Goal: Transaction & Acquisition: Purchase product/service

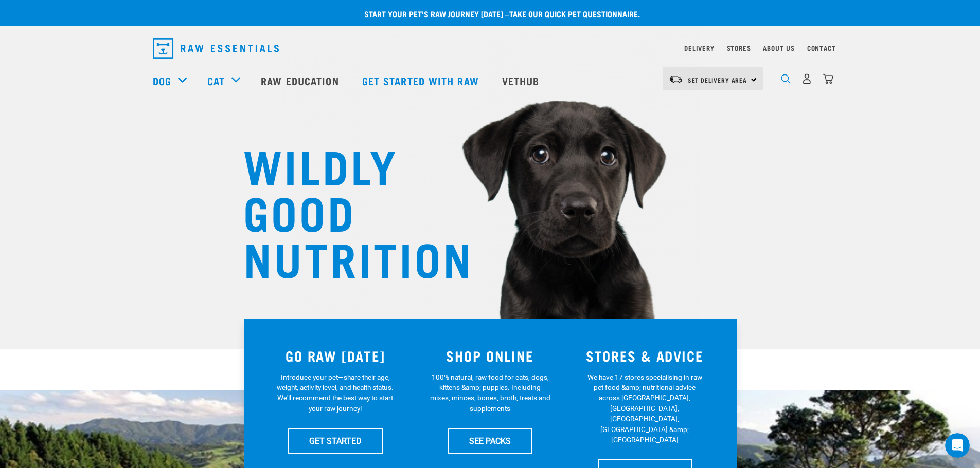
click at [784, 83] on img "dropdown navigation" at bounding box center [786, 79] width 10 height 10
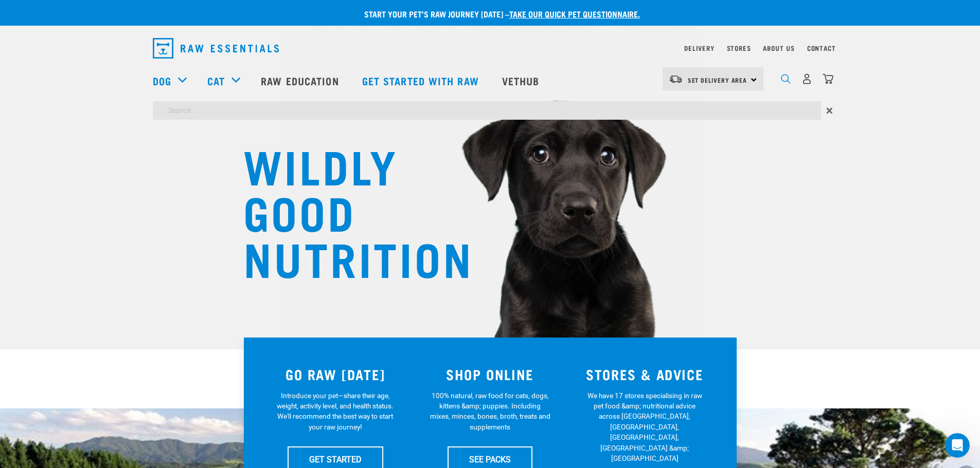
click at [784, 83] on img "dropdown navigation" at bounding box center [786, 79] width 10 height 10
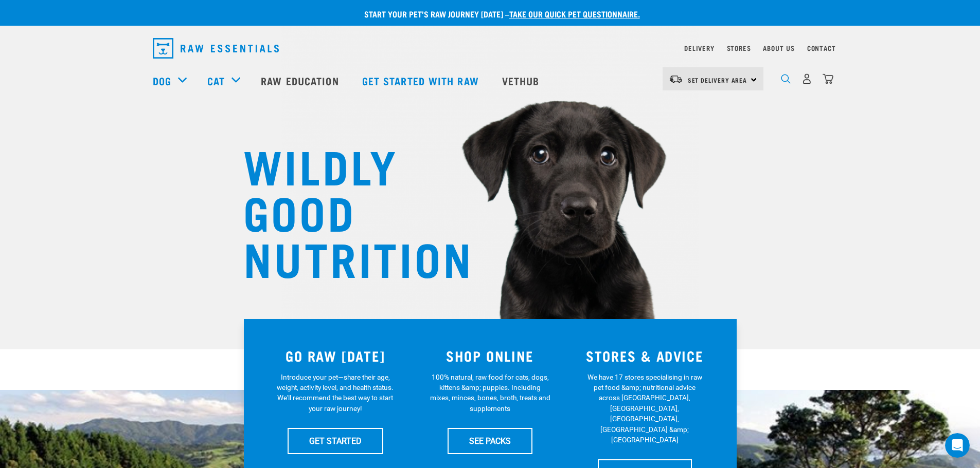
click at [787, 82] on img "dropdown navigation" at bounding box center [786, 79] width 10 height 10
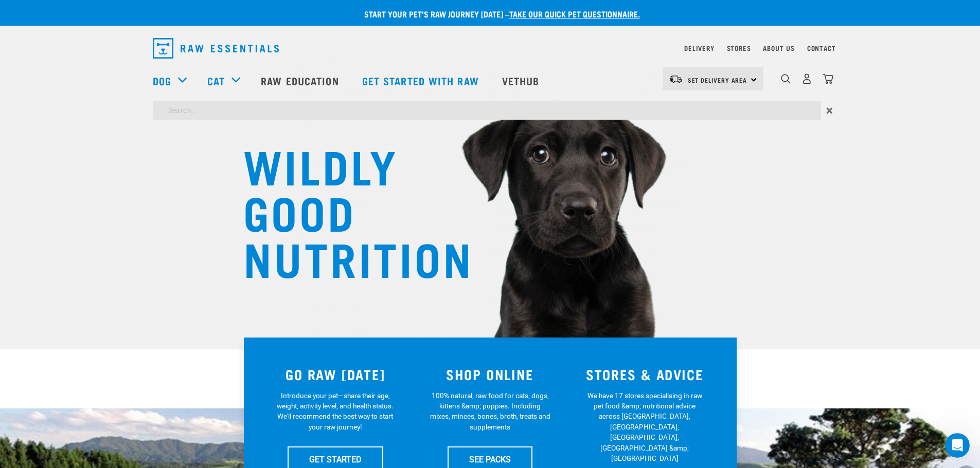
click at [251, 107] on input "search" at bounding box center [487, 110] width 668 height 19
type input "pancrea"
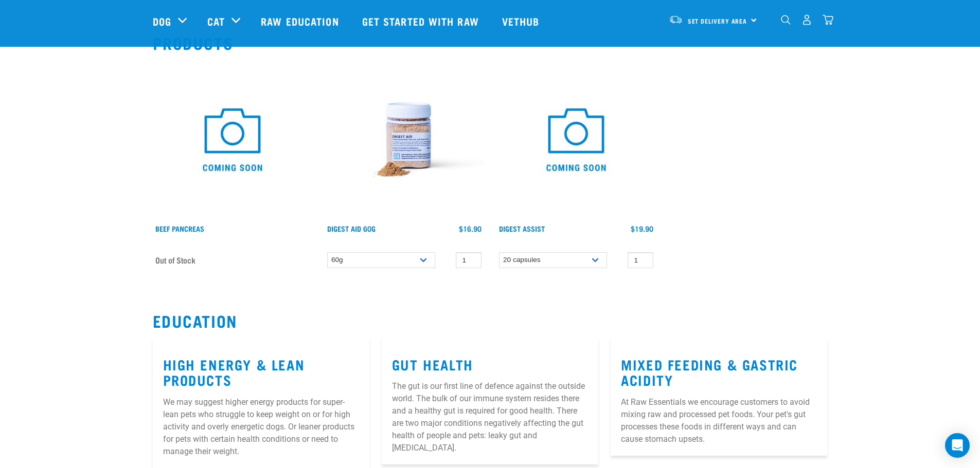
scroll to position [103, 0]
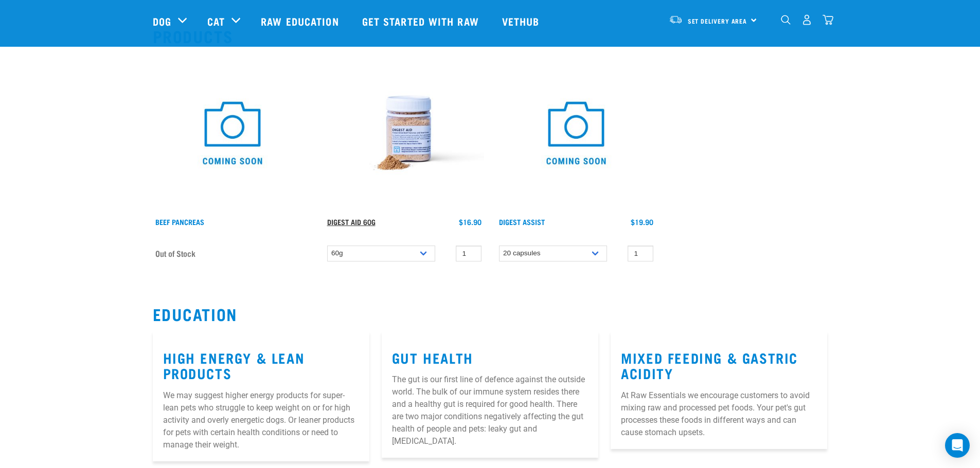
click at [360, 221] on link "Digest Aid 60g" at bounding box center [351, 222] width 48 height 4
